Goal: Transaction & Acquisition: Purchase product/service

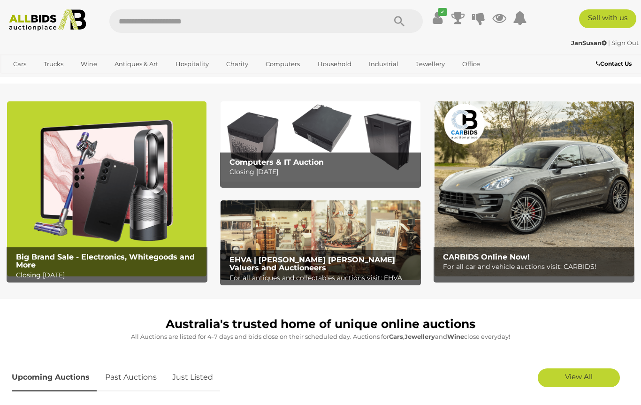
click at [0, 0] on link "Estate Jewellery" at bounding box center [0, 0] width 0 height 0
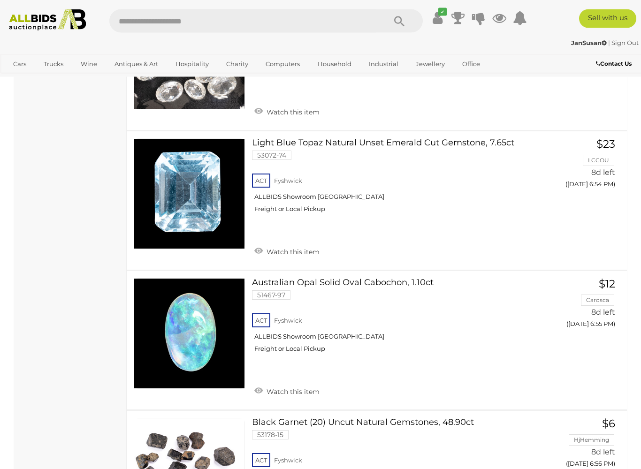
scroll to position [5672, 0]
click at [178, 278] on link at bounding box center [189, 333] width 111 height 111
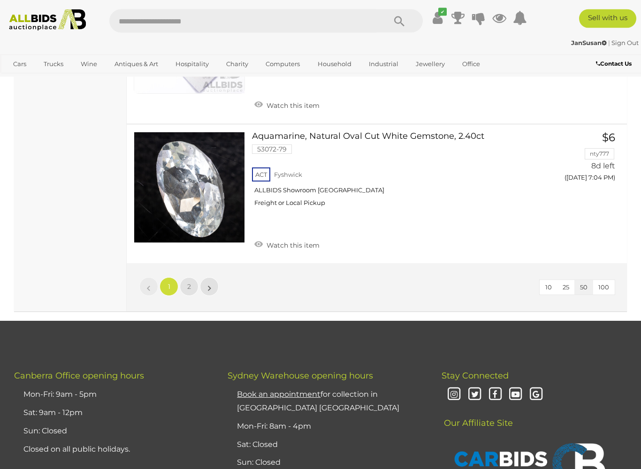
scroll to position [7100, 0]
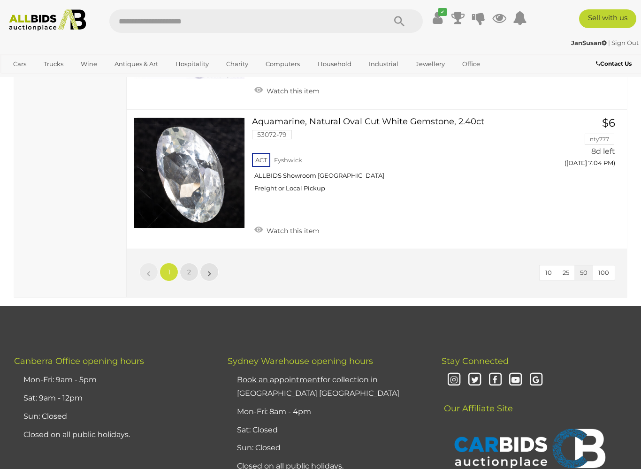
click at [185, 263] on link "2" at bounding box center [189, 272] width 19 height 19
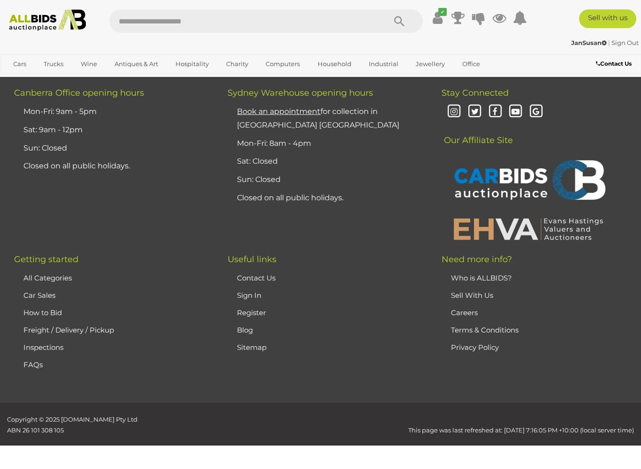
scroll to position [61, 0]
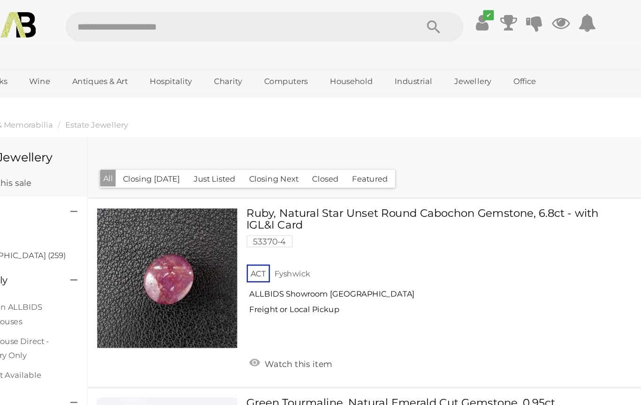
click at [0, 0] on link "Antiques & Vintage" at bounding box center [0, 0] width 0 height 0
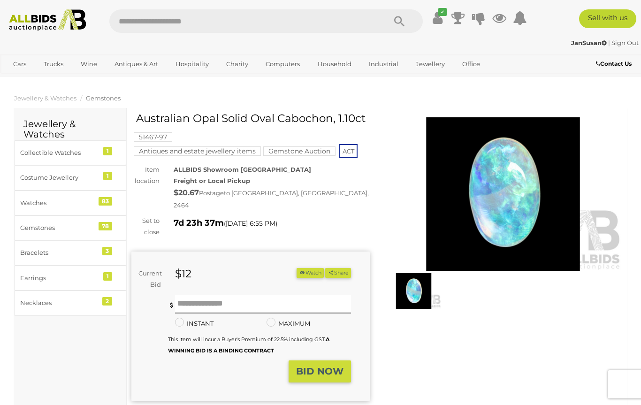
click at [454, 232] on img at bounding box center [503, 193] width 238 height 153
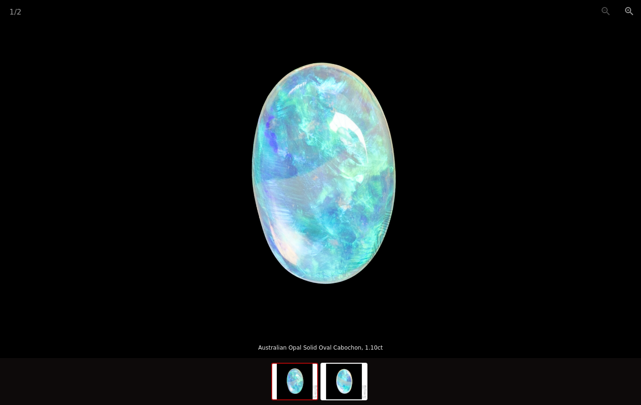
click at [337, 385] on img at bounding box center [343, 382] width 45 height 36
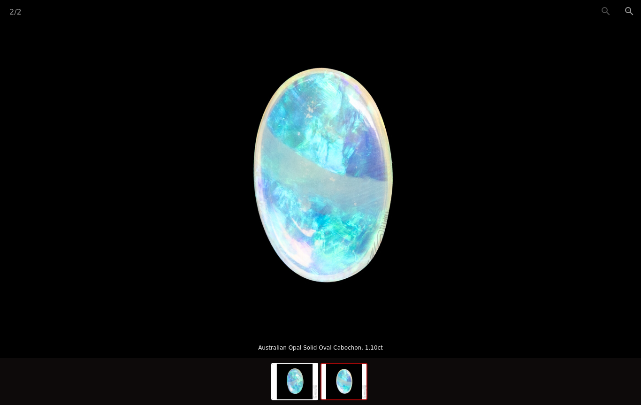
click at [289, 384] on img at bounding box center [294, 382] width 45 height 36
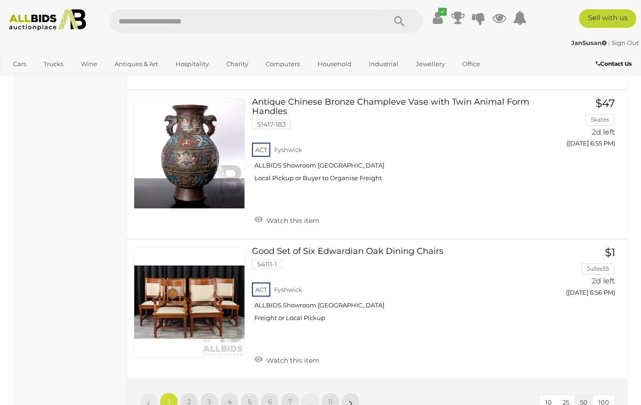
scroll to position [7145, 0]
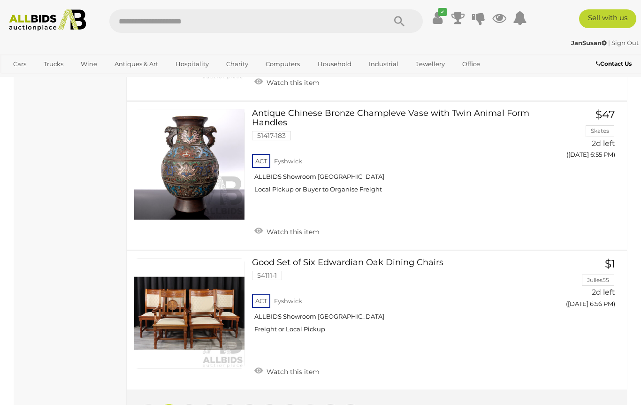
click at [187, 403] on link "2" at bounding box center [189, 412] width 19 height 19
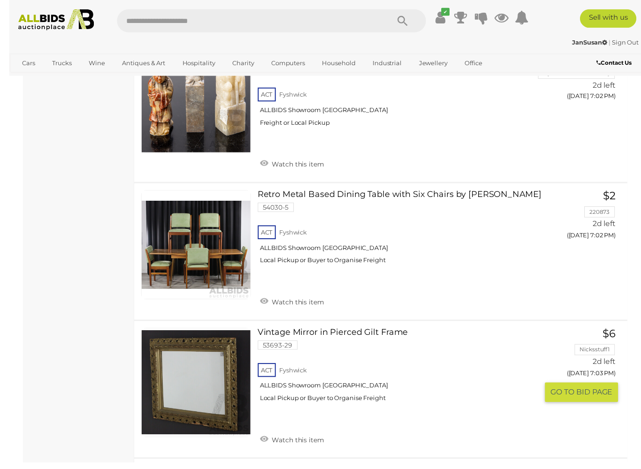
scroll to position [2008, 0]
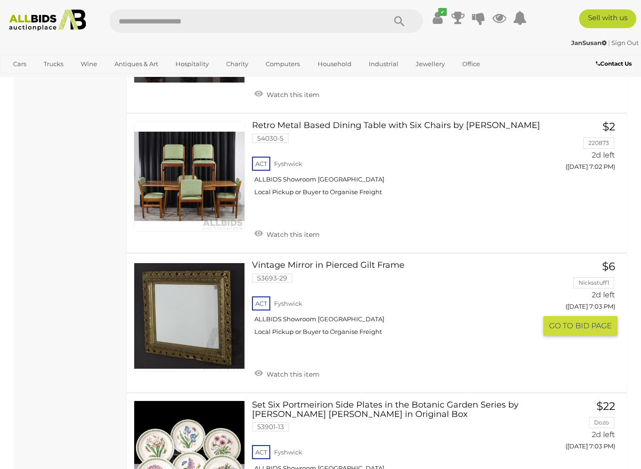
click at [174, 311] on img at bounding box center [189, 316] width 110 height 110
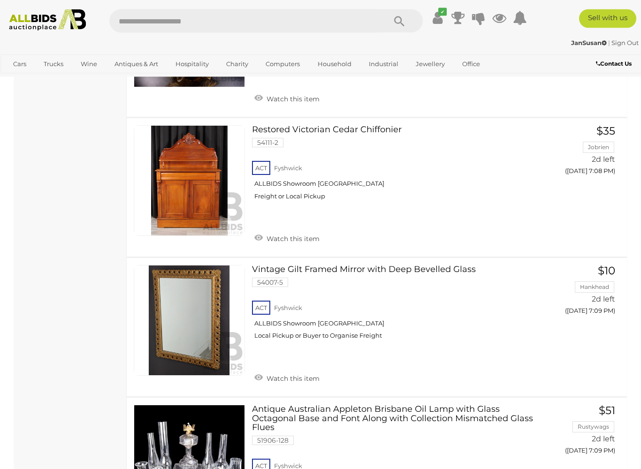
scroll to position [3886, 0]
click at [187, 276] on link at bounding box center [189, 320] width 111 height 111
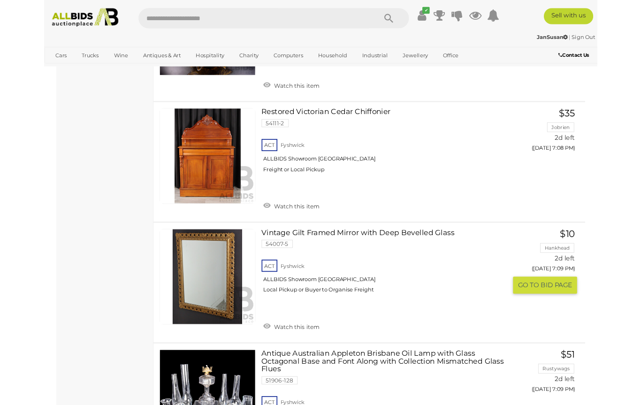
scroll to position [3913, 0]
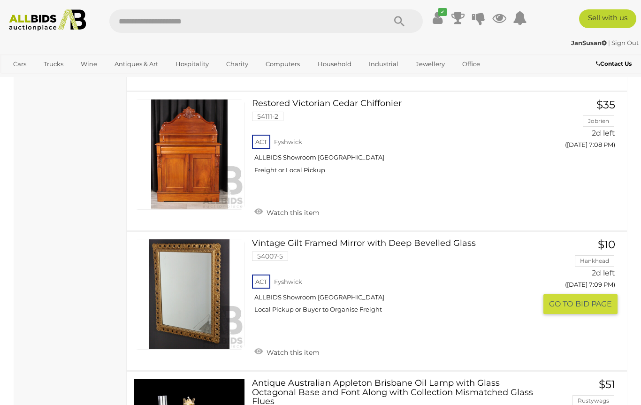
click at [277, 344] on link "Watch this item" at bounding box center [287, 351] width 70 height 14
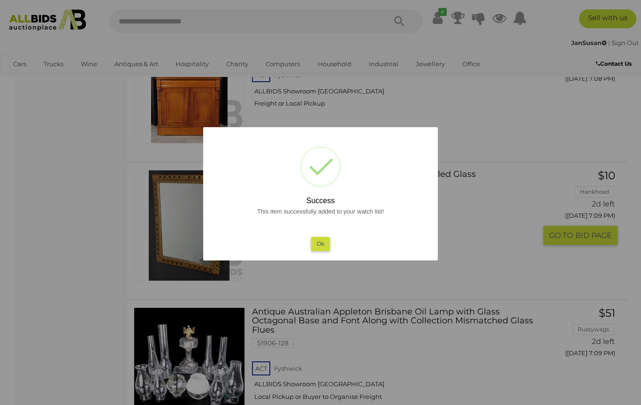
click at [319, 239] on button "Ok" at bounding box center [320, 244] width 19 height 14
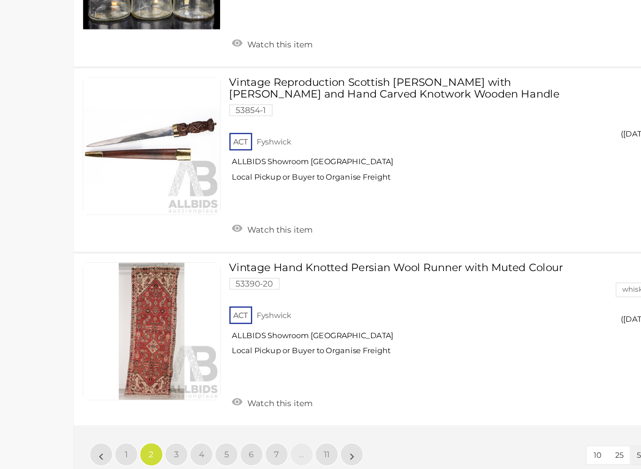
scroll to position [7102, 0]
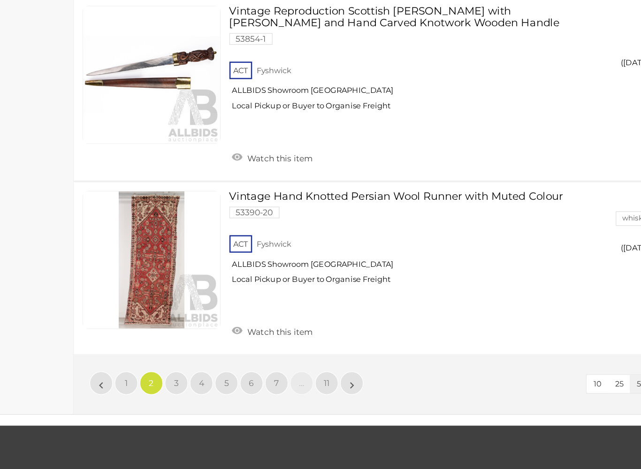
click at [207, 396] on span "3" at bounding box center [209, 400] width 4 height 8
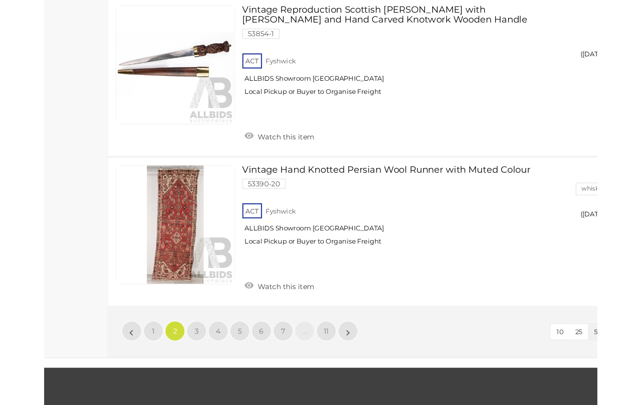
scroll to position [125, 0]
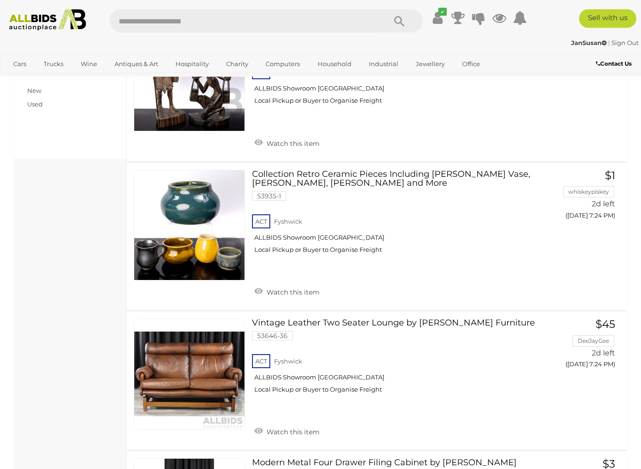
scroll to position [646, 0]
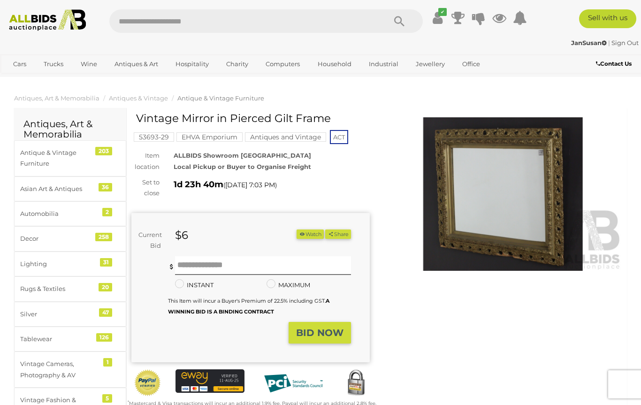
click at [460, 245] on img at bounding box center [503, 193] width 238 height 153
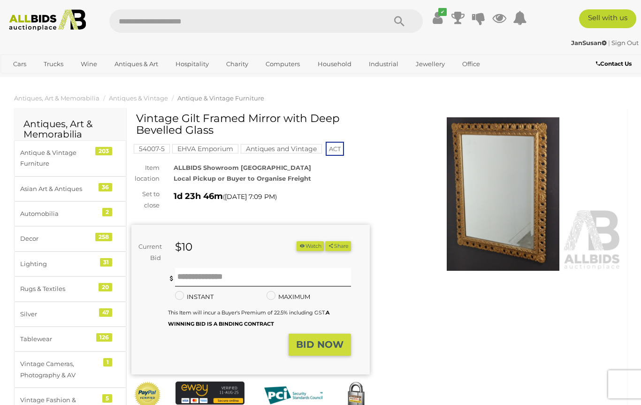
click at [480, 233] on img at bounding box center [503, 193] width 238 height 153
